Goal: Task Accomplishment & Management: Manage account settings

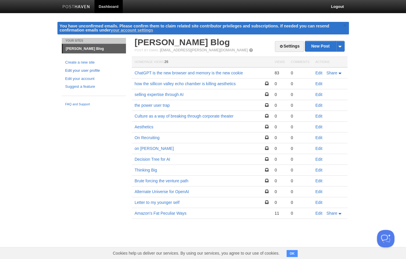
click at [88, 71] on link "Edit your user profile" at bounding box center [93, 71] width 57 height 6
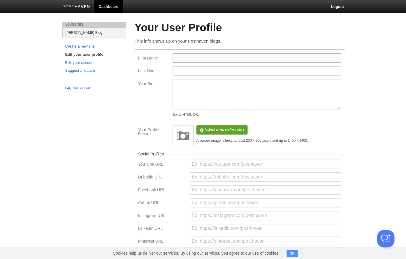
click at [196, 56] on input "First Name" at bounding box center [256, 57] width 168 height 9
type input "Cezar"
type input "Babin"
click at [269, 136] on div "Upload a new profile picture Remove profile picture" at bounding box center [251, 131] width 118 height 12
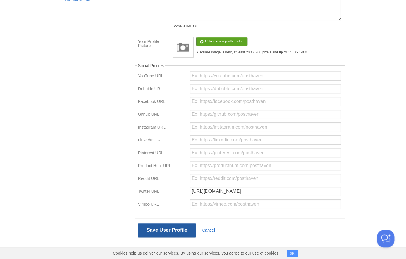
click at [170, 230] on button "Save User Profile" at bounding box center [167, 230] width 59 height 15
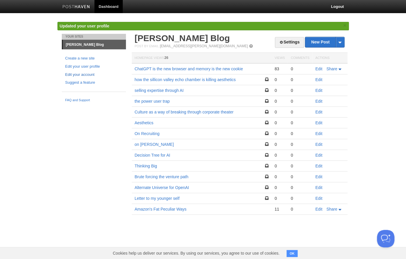
click at [88, 75] on link "Edit your account" at bounding box center [93, 75] width 57 height 6
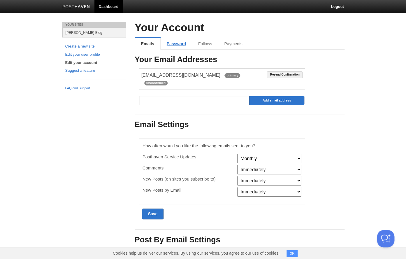
click at [179, 43] on link "Password" at bounding box center [176, 44] width 31 height 12
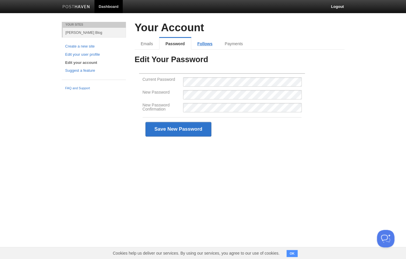
click at [203, 41] on link "Follows" at bounding box center [204, 44] width 27 height 12
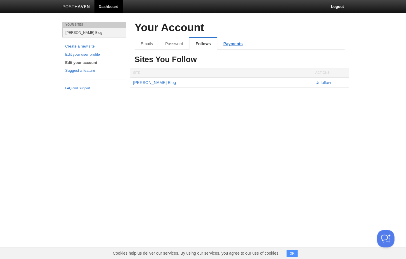
click at [229, 47] on link "Payments" at bounding box center [232, 44] width 31 height 12
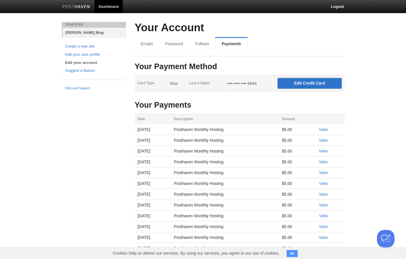
click at [89, 30] on link "[PERSON_NAME] Blog" at bounding box center [94, 33] width 63 height 10
click at [88, 34] on link "[PERSON_NAME] Blog" at bounding box center [94, 33] width 63 height 10
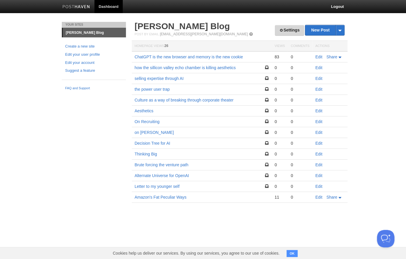
click at [286, 33] on link "Settings" at bounding box center [289, 30] width 29 height 11
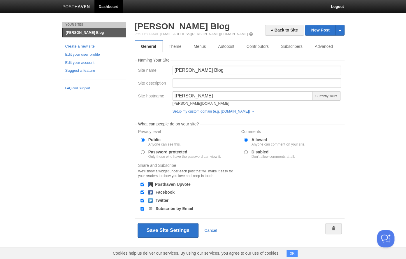
scroll to position [1, 0]
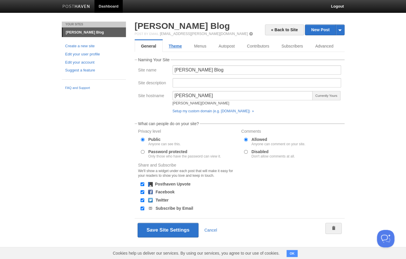
click at [181, 43] on link "Theme" at bounding box center [175, 46] width 25 height 12
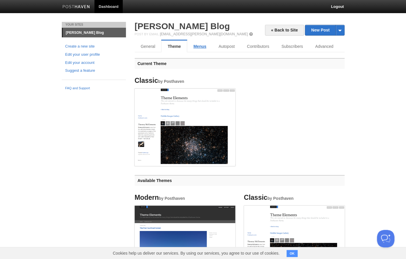
click at [204, 47] on link "Menus" at bounding box center [199, 46] width 25 height 12
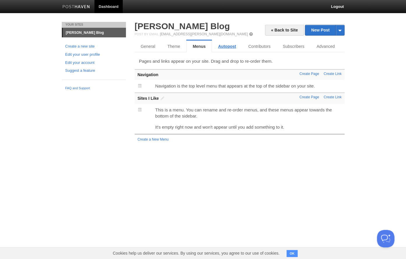
click at [219, 47] on link "Autopost" at bounding box center [227, 46] width 30 height 12
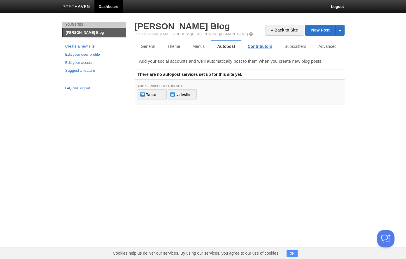
click at [251, 46] on link "Contributors" at bounding box center [259, 46] width 37 height 12
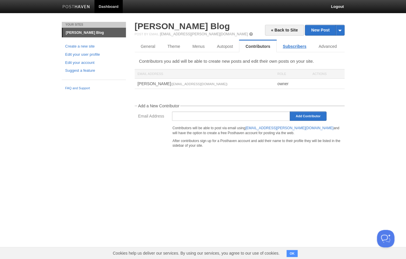
click at [285, 48] on link "Subscribers" at bounding box center [294, 46] width 36 height 12
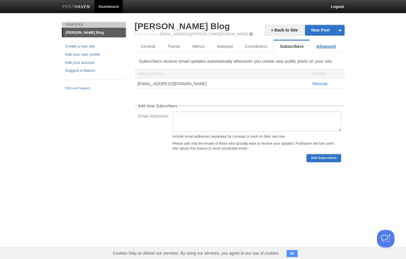
click at [318, 46] on link "Advanced" at bounding box center [326, 46] width 32 height 12
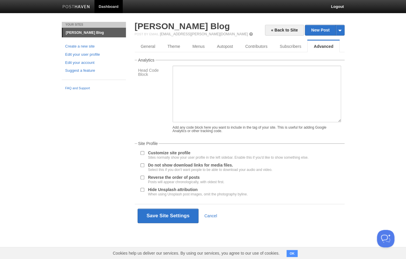
click at [141, 160] on div "Customize site profile Sites normally show your user profile in the left sideba…" at bounding box center [240, 155] width 204 height 10
click at [144, 155] on input "Customize site profile Sites normally show your user profile in the left sideba…" at bounding box center [142, 153] width 4 height 4
checkbox input "true"
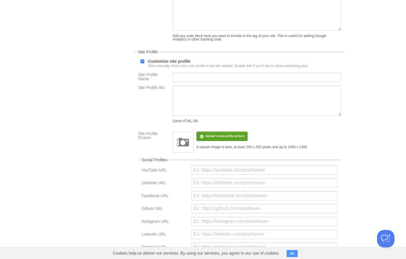
scroll to position [94, 0]
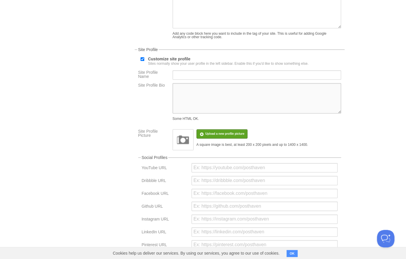
click at [195, 99] on textarea "Site Profile Bio" at bounding box center [256, 98] width 168 height 30
paste textarea "<a class="twitter-follow-button" href="https://twitter.com/n1babc" data-size="l…"
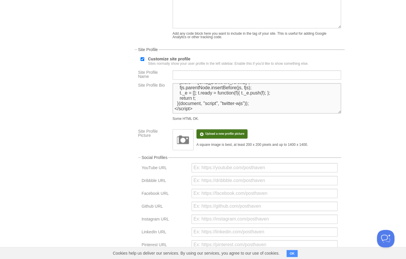
scroll to position [235, 0]
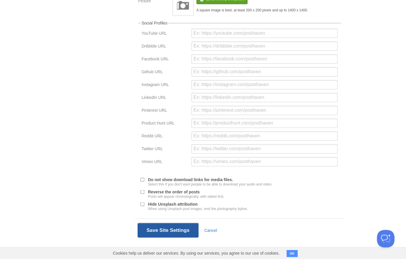
type textarea "<a class="twitter-follow-button" href="https://twitter.com/n1babc" data-size="l…"
click at [168, 229] on button "Save Site Settings" at bounding box center [168, 230] width 61 height 15
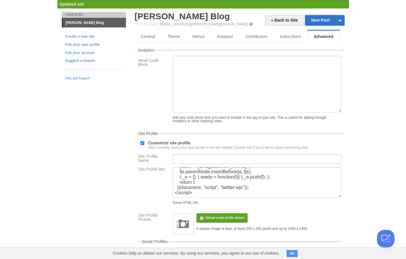
scroll to position [0, 0]
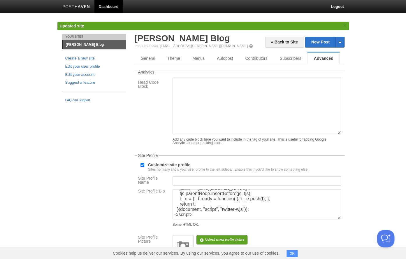
click at [80, 6] on img at bounding box center [76, 7] width 28 height 4
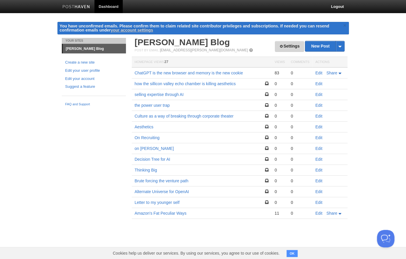
click at [288, 43] on link "Settings" at bounding box center [289, 46] width 29 height 11
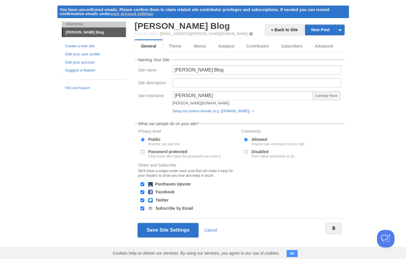
scroll to position [1, 0]
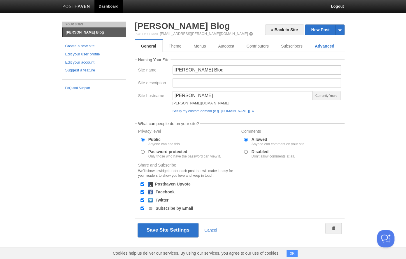
click at [319, 44] on link "Advanced" at bounding box center [325, 46] width 32 height 12
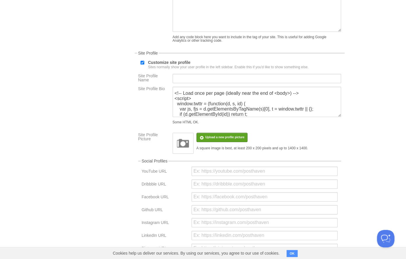
scroll to position [21, 0]
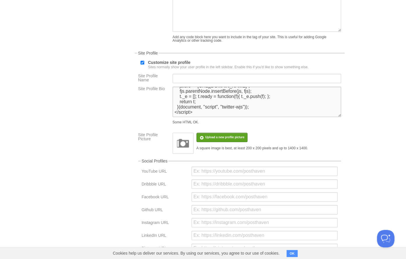
drag, startPoint x: 175, startPoint y: 116, endPoint x: 247, endPoint y: 157, distance: 83.5
click at [247, 117] on textarea "<a class="twitter-follow-button" href="https://twitter.com/n1babc" data-size="l…" at bounding box center [256, 102] width 168 height 30
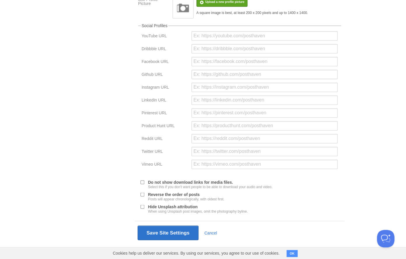
scroll to position [235, 0]
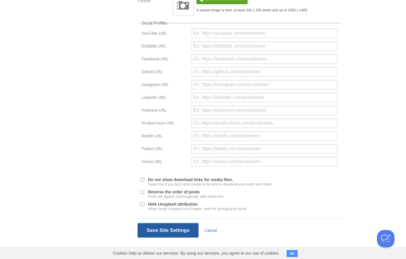
type textarea "<a class="twitter-follow-button" href="https://twitter.com/n1babc" data-size="l…"
click at [175, 232] on button "Save Site Settings" at bounding box center [168, 230] width 61 height 15
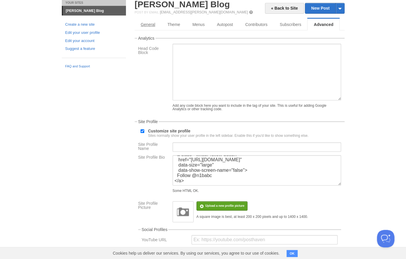
scroll to position [0, 0]
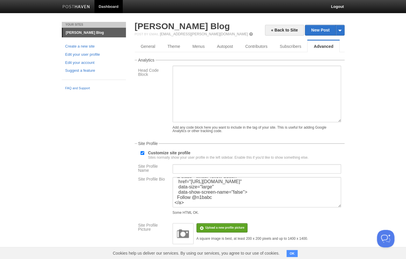
click at [80, 8] on img at bounding box center [76, 7] width 28 height 4
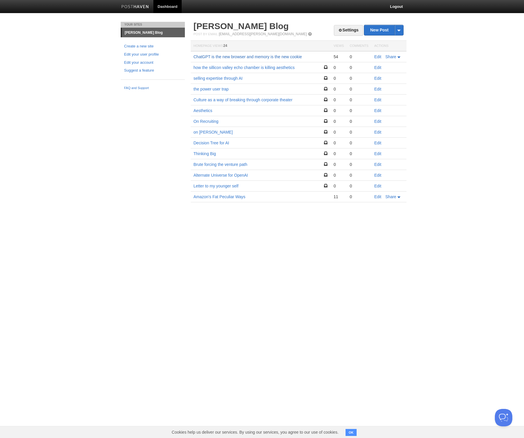
click at [242, 57] on link "ChatGPT is the new browser and memory is the new cookie" at bounding box center [247, 56] width 108 height 5
